Goal: Information Seeking & Learning: Learn about a topic

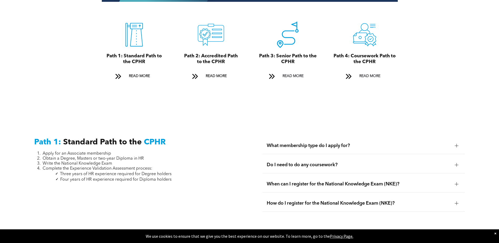
scroll to position [631, 0]
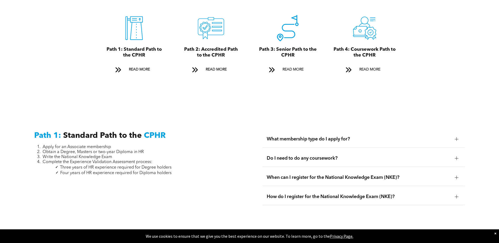
click at [287, 156] on div "Do I need to do any coursework?" at bounding box center [363, 158] width 202 height 17
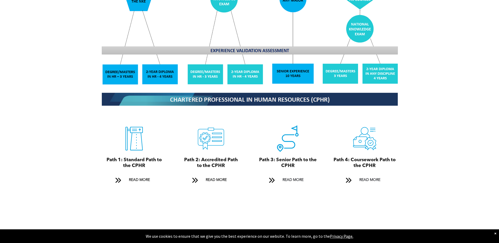
scroll to position [526, 0]
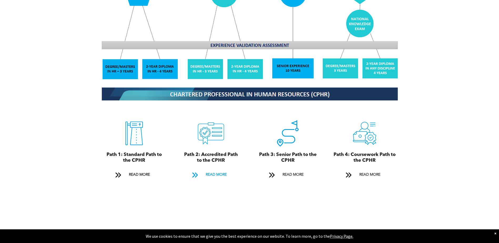
click at [213, 170] on span "READ MORE" at bounding box center [216, 175] width 25 height 10
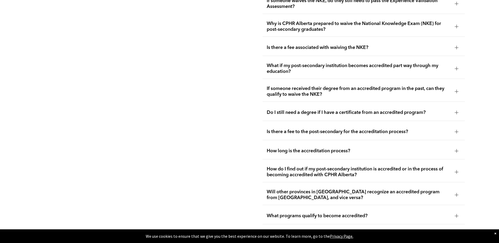
scroll to position [1108, 0]
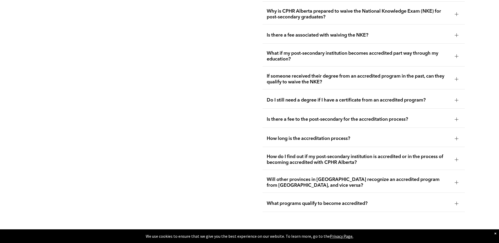
click at [314, 177] on span "Will other provinces in [GEOGRAPHIC_DATA] recognize an accredited program from …" at bounding box center [358, 183] width 184 height 12
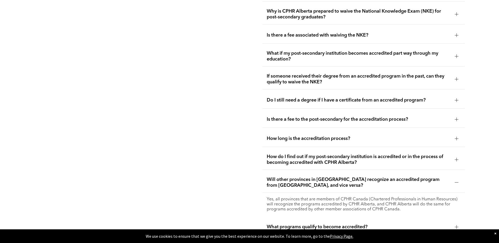
click at [293, 177] on span "Will other provinces in [GEOGRAPHIC_DATA] recognize an accredited program from …" at bounding box center [358, 183] width 184 height 12
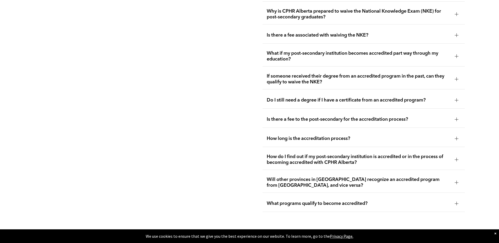
click at [287, 195] on div "What programs qualify to become accredited?" at bounding box center [363, 203] width 202 height 17
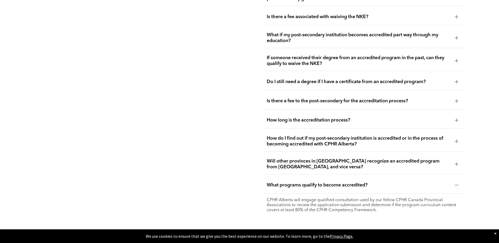
scroll to position [1135, 0]
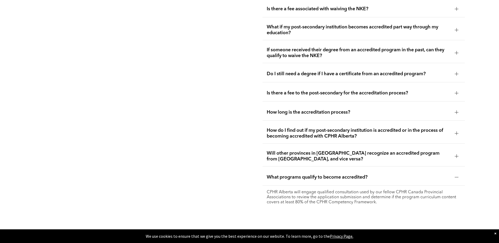
click at [359, 109] on span "How long is the accreditation process?" at bounding box center [358, 112] width 184 height 6
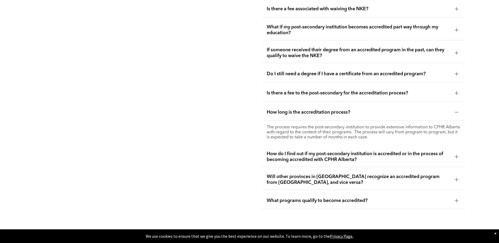
click at [361, 109] on span "How long is the accreditation process?" at bounding box center [358, 112] width 184 height 6
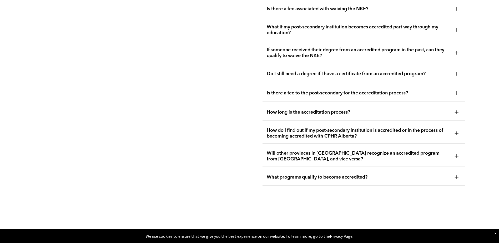
scroll to position [1187, 0]
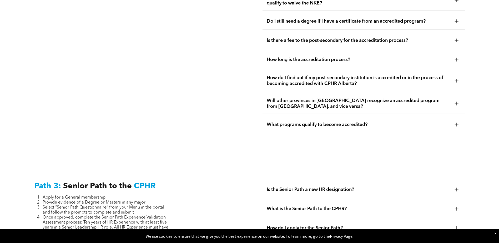
click at [405, 116] on div "What programs qualify to become accredited?" at bounding box center [363, 124] width 202 height 17
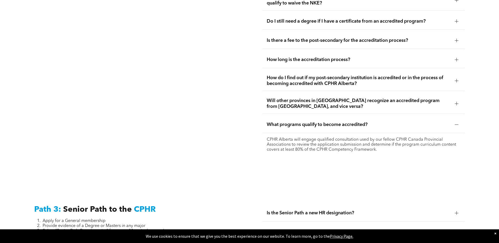
click at [376, 122] on span "What programs qualify to become accredited?" at bounding box center [358, 125] width 184 height 6
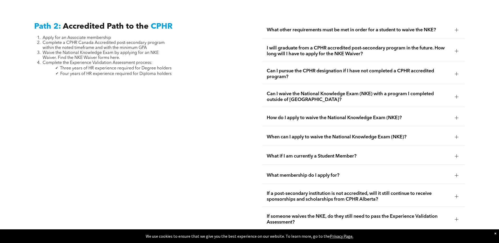
scroll to position [872, 0]
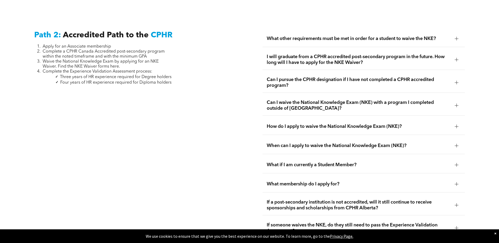
click at [447, 36] on span "What other requirements must be met in order for a student to waive the NKE?" at bounding box center [358, 39] width 184 height 6
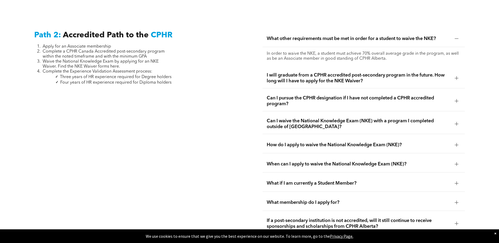
click at [350, 36] on div "What other requirements must be met in order for a student to waive the NKE?" at bounding box center [363, 38] width 202 height 17
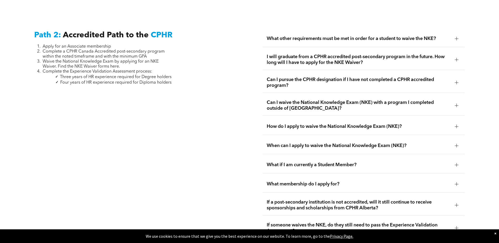
click at [306, 77] on span "Can I pursue the CPHR designation if I have not completed a CPHR accredited pro…" at bounding box center [358, 83] width 184 height 12
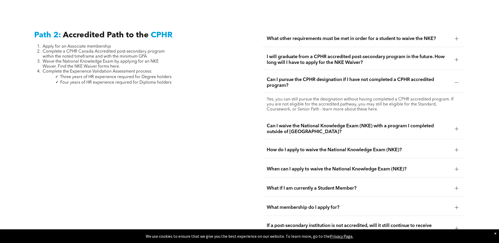
click at [300, 78] on span "Can I pursue the CPHR designation if I have not completed a CPHR accredited pro…" at bounding box center [358, 83] width 184 height 12
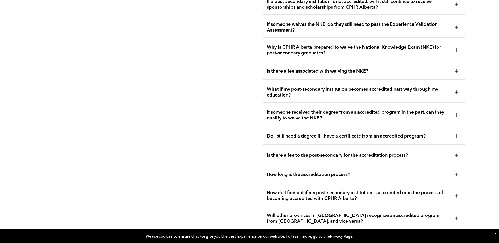
scroll to position [1056, 0]
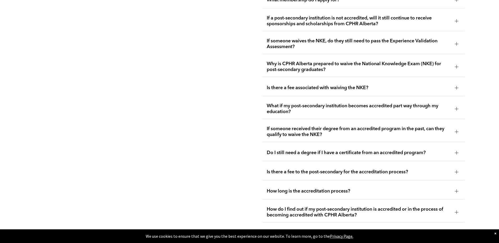
click at [375, 85] on span "Is there a fee associated with waiving the NKE?" at bounding box center [358, 88] width 184 height 6
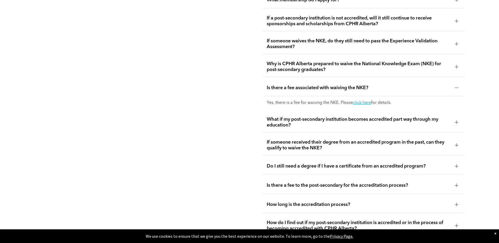
click at [375, 85] on span "Is there a fee associated with waiving the NKE?" at bounding box center [358, 88] width 184 height 6
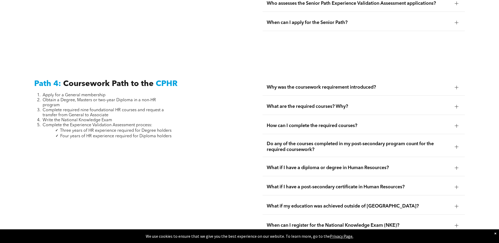
scroll to position [1555, 0]
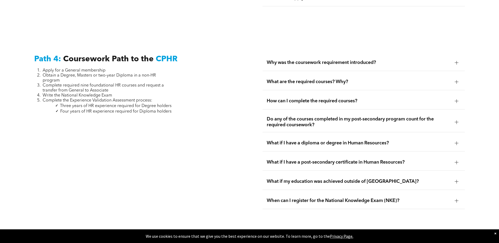
click at [371, 74] on div "What are the required courses? Why?" at bounding box center [363, 82] width 202 height 17
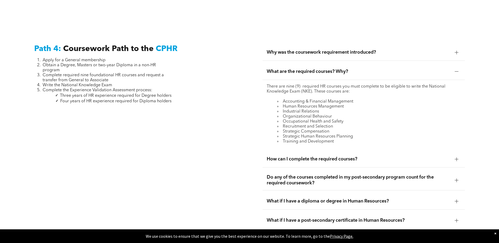
scroll to position [1581, 0]
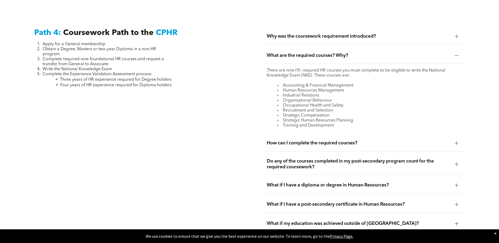
click at [382, 140] on span "How can I complete the required courses?" at bounding box center [358, 143] width 184 height 6
